Goal: Information Seeking & Learning: Learn about a topic

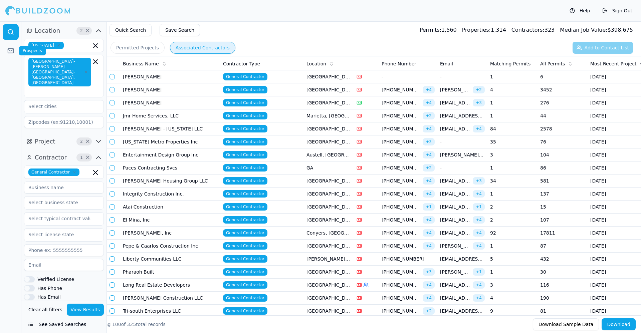
click at [12, 48] on icon at bounding box center [10, 50] width 7 height 7
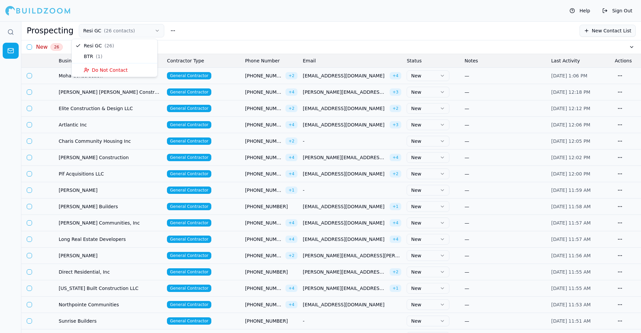
click at [137, 29] on button "Resi GC ( 26 contacts )" at bounding box center [121, 30] width 85 height 13
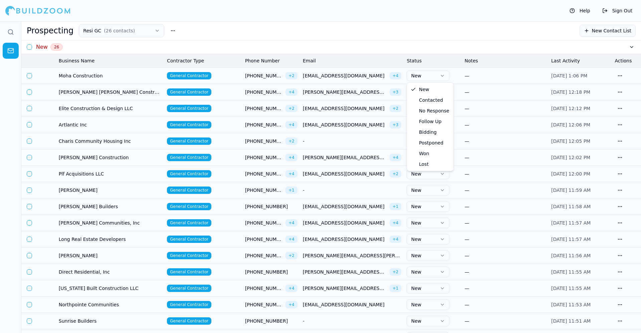
click at [437, 73] on button "New" at bounding box center [428, 75] width 43 height 11
click at [618, 74] on button "button" at bounding box center [619, 75] width 11 height 11
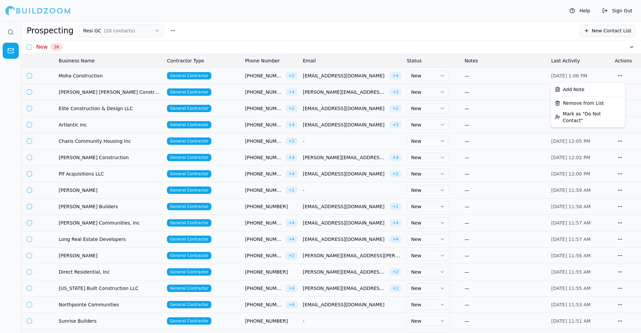
click at [279, 41] on div "New 26" at bounding box center [330, 47] width 619 height 14
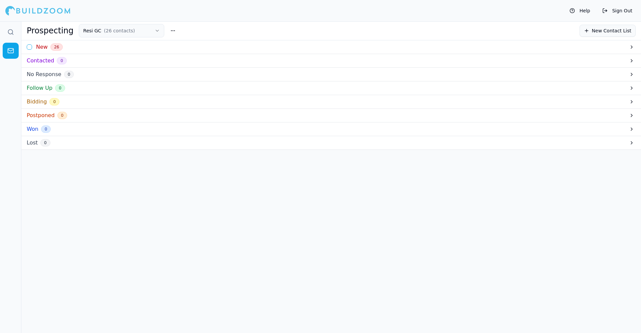
click at [17, 50] on link at bounding box center [11, 51] width 16 height 16
click at [115, 30] on button "Resi GC ( 26 contacts )" at bounding box center [121, 30] width 85 height 13
click at [11, 34] on icon at bounding box center [10, 32] width 7 height 7
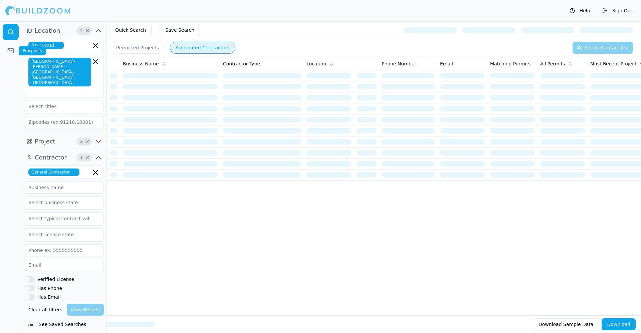
click at [12, 50] on icon at bounding box center [11, 50] width 6 height 2
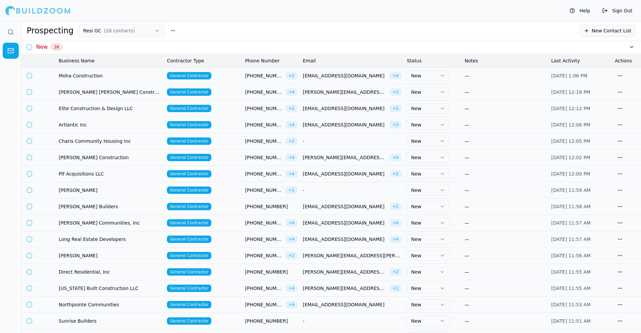
click at [310, 62] on th "Email" at bounding box center [352, 60] width 104 height 13
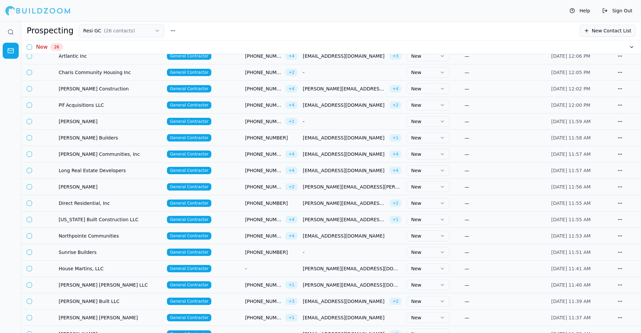
scroll to position [72, 0]
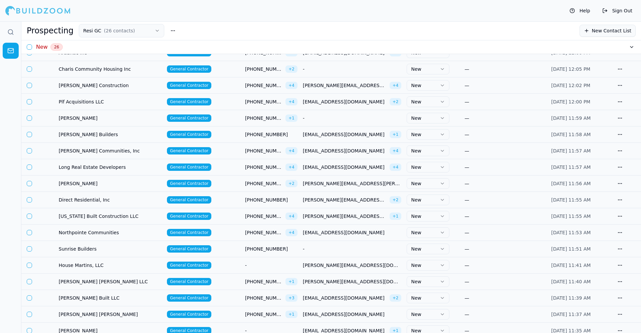
click at [306, 247] on div "-" at bounding box center [352, 249] width 98 height 7
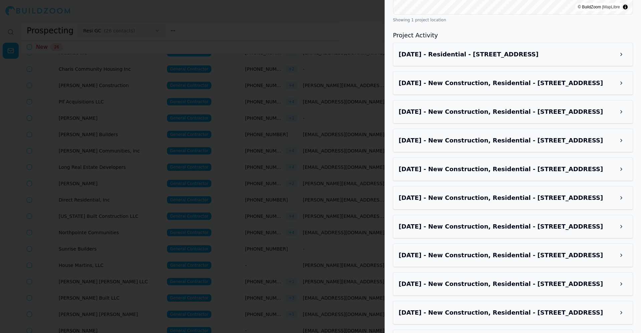
scroll to position [686, 0]
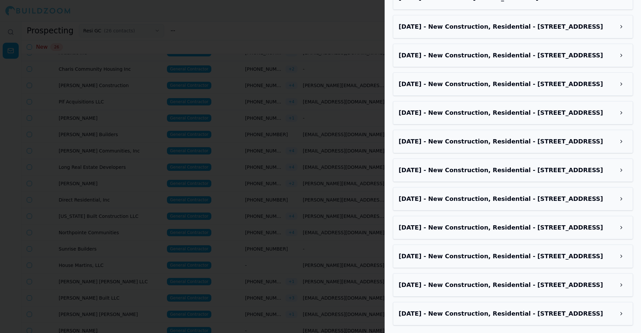
click at [510, 196] on h3 "[DATE] - New Construction, Residential - [STREET_ADDRESS]" at bounding box center [507, 198] width 217 height 9
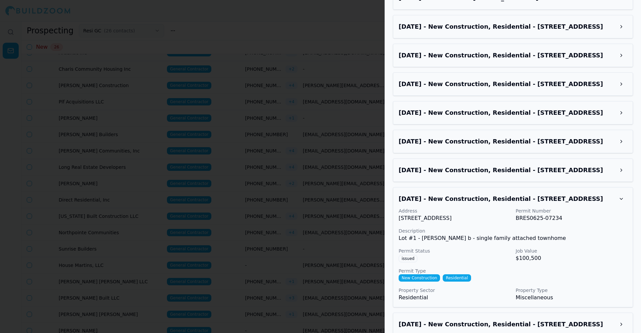
click at [510, 196] on h3 "[DATE] - New Construction, Residential - [STREET_ADDRESS]" at bounding box center [507, 198] width 217 height 9
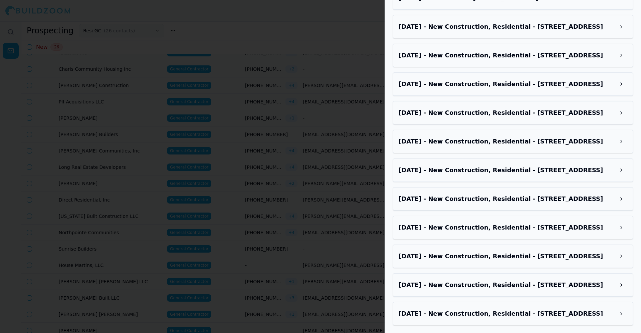
click at [523, 172] on h3 "[DATE] - New Construction, Residential - [STREET_ADDRESS]" at bounding box center [507, 170] width 217 height 9
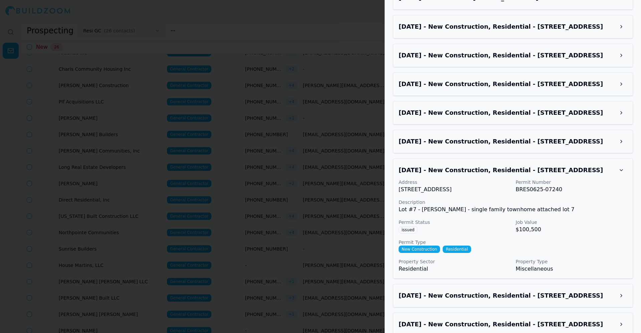
click at [518, 140] on h3 "[DATE] - New Construction, Residential - [STREET_ADDRESS]" at bounding box center [507, 141] width 217 height 9
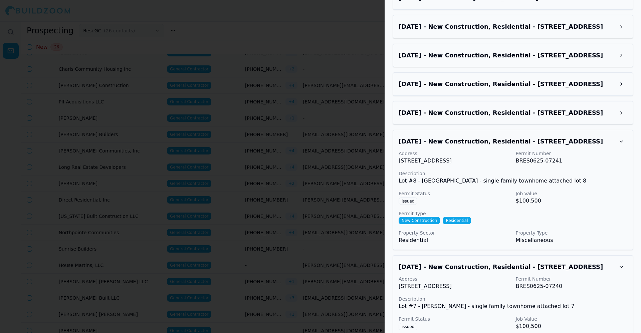
click at [523, 102] on div "[DATE] - New Construction, Residential - [STREET_ADDRESS]" at bounding box center [513, 112] width 240 height 23
click at [529, 88] on div "[DATE] - New Construction, Residential - [STREET_ADDRESS]" at bounding box center [513, 84] width 229 height 12
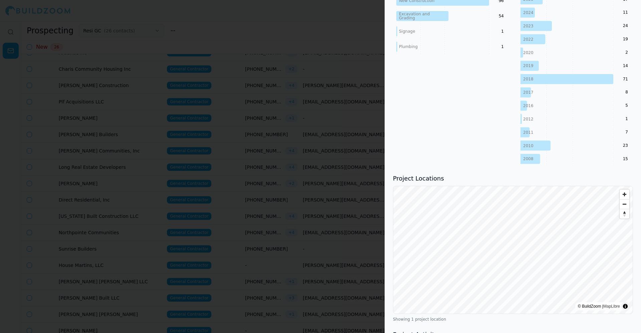
scroll to position [258, 0]
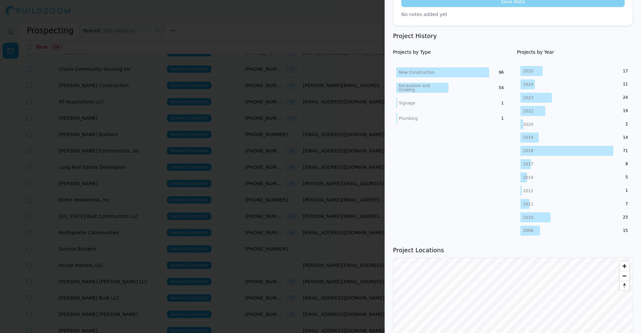
click at [289, 176] on div at bounding box center [320, 166] width 641 height 333
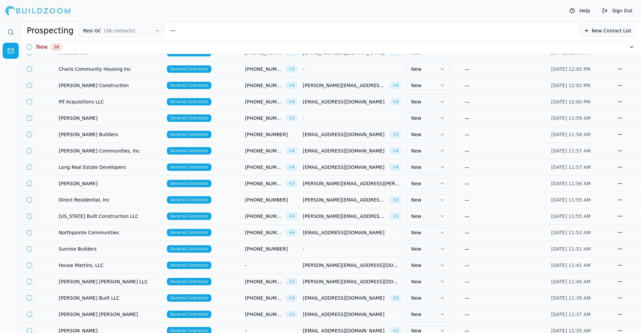
scroll to position [0, 0]
